Goal: Check status

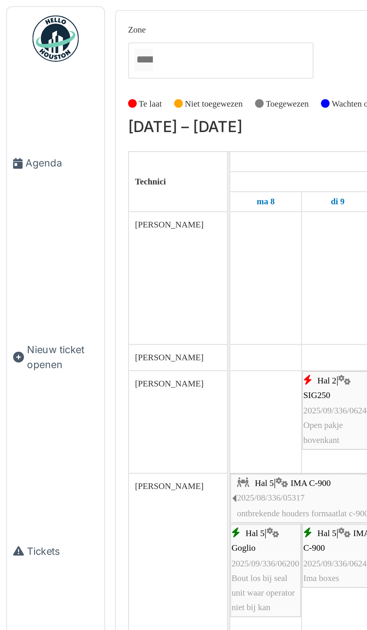
click at [22, 83] on span "Agenda" at bounding box center [29, 79] width 35 height 7
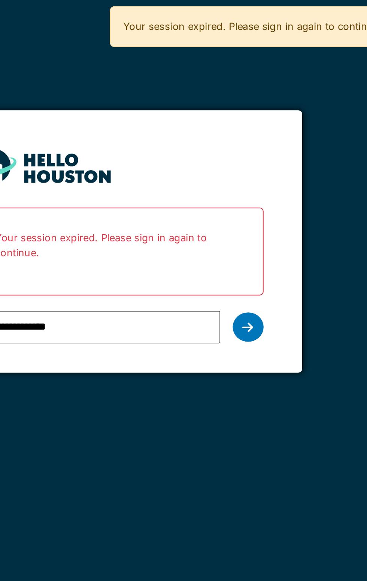
click at [249, 162] on div at bounding box center [246, 159] width 15 height 14
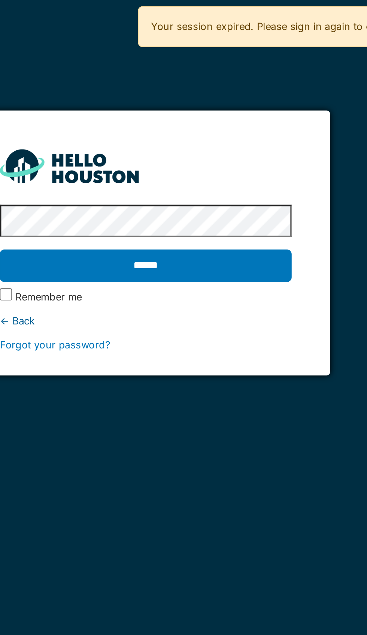
click at [215, 132] on input "******" at bounding box center [183, 129] width 141 height 16
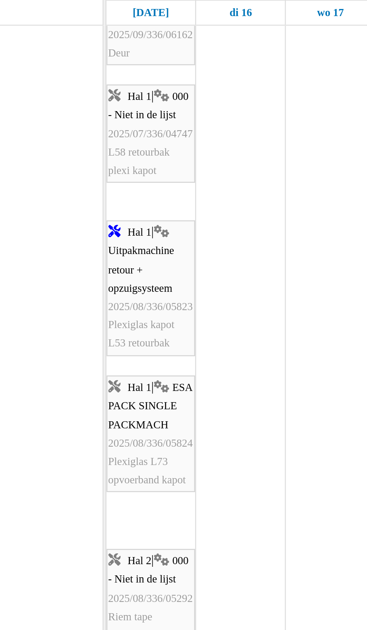
scroll to position [117, 0]
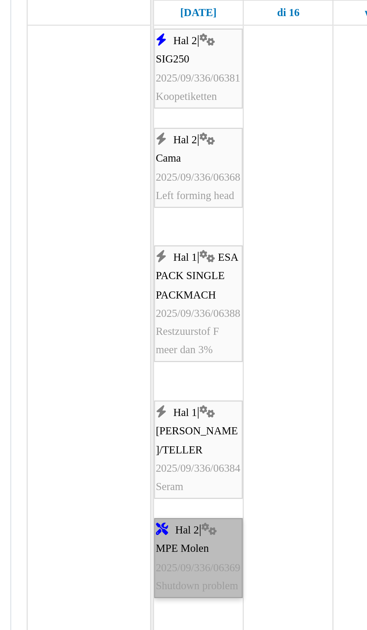
click at [127, 318] on link "Hal 2 | MPE Molen 2025/09/336/06369 Shutdown problem" at bounding box center [129, 309] width 34 height 31
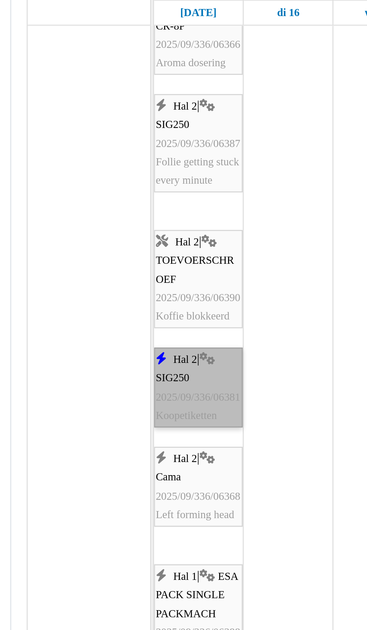
click at [126, 247] on link "Hal 2 | SIG250 2025/09/336/06381 Koopetiketten" at bounding box center [129, 243] width 34 height 31
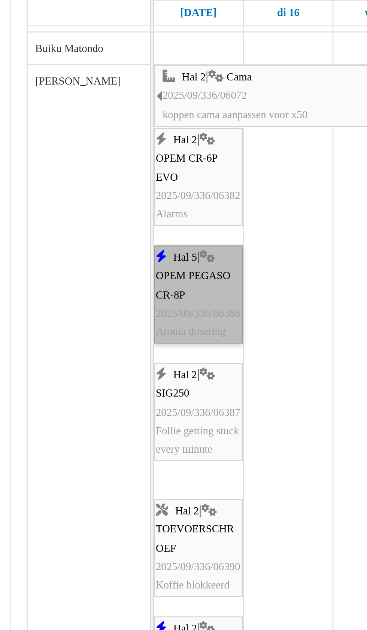
click at [125, 208] on link "Hal 5 | OPEM PEGASO CR-8P 2025/09/336/06366 Aroma dosering" at bounding box center [129, 207] width 34 height 38
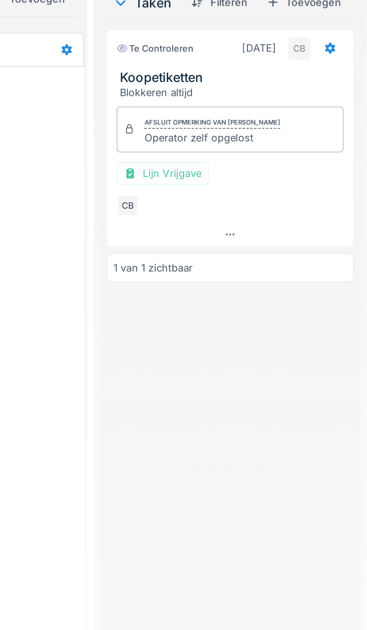
scroll to position [0, 0]
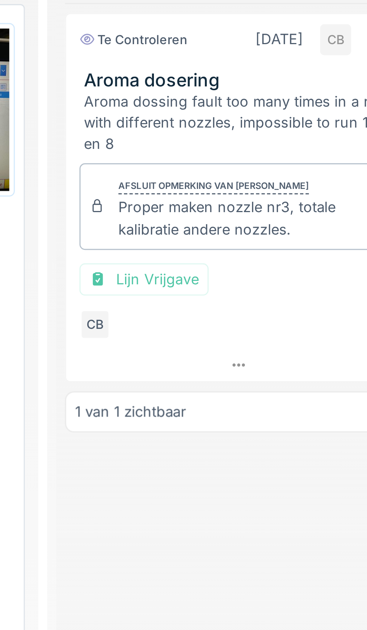
click at [215, 282] on div "Te controleren [DATE] CB Aroma dosering Aroma dossing fault too many times in a…" at bounding box center [230, 365] width 117 height 514
